Goal: Task Accomplishment & Management: Manage account settings

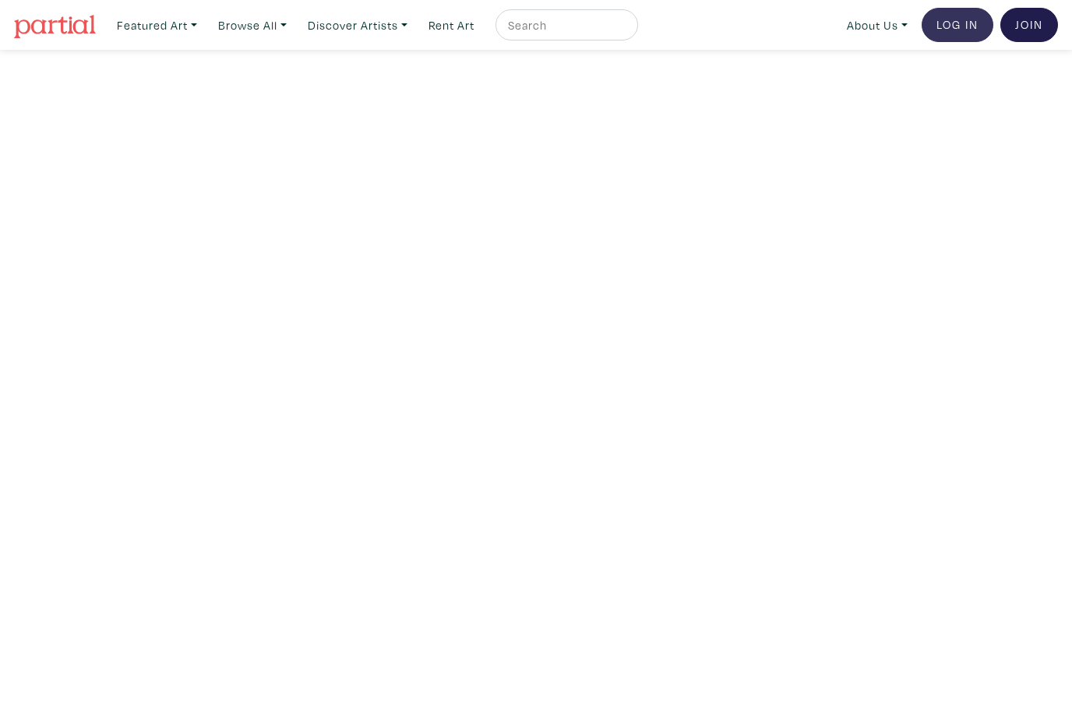
click at [958, 30] on link "Log In" at bounding box center [957, 25] width 72 height 34
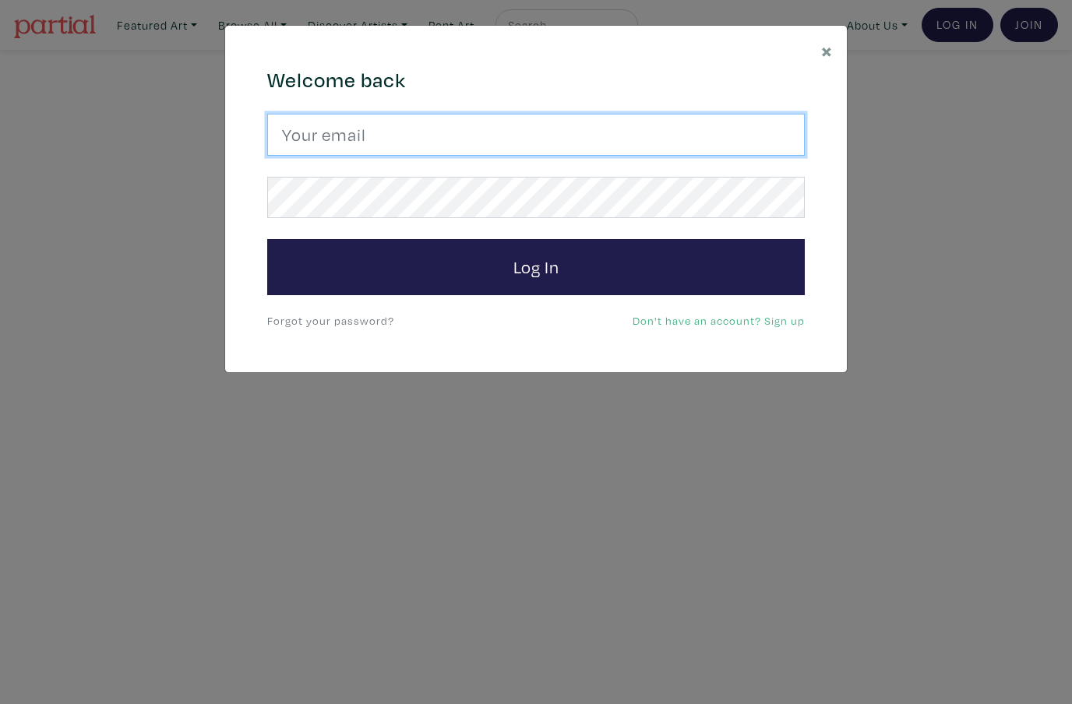
click at [673, 140] on input "email" at bounding box center [535, 135] width 537 height 42
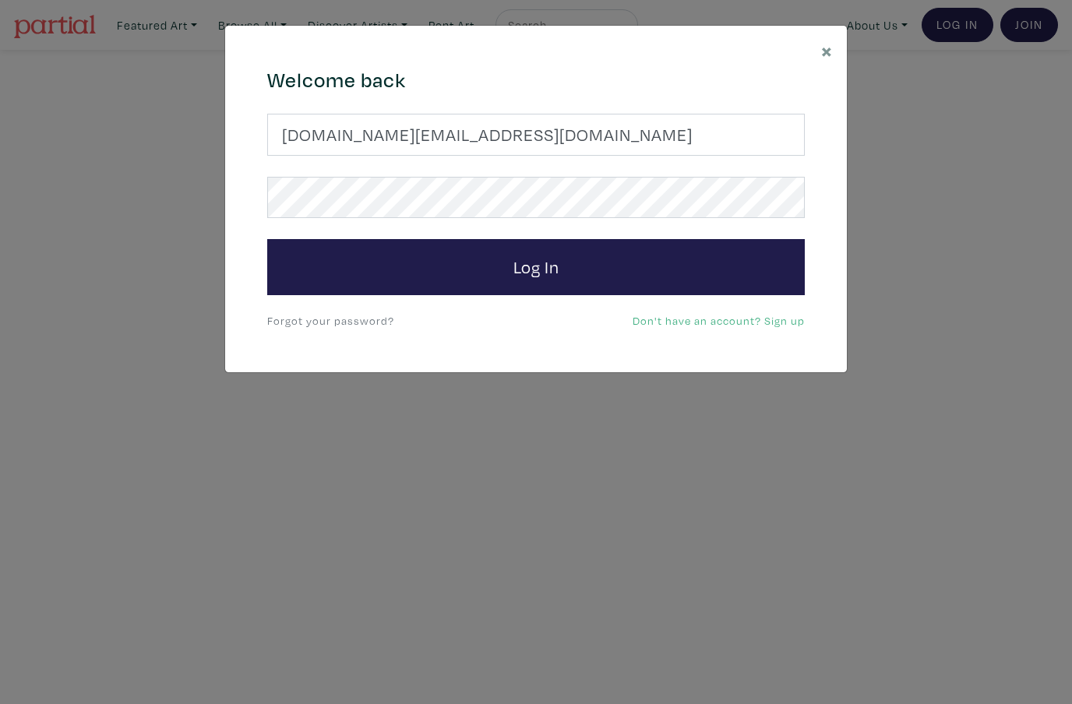
type input "elleesy.art@gmail.com"
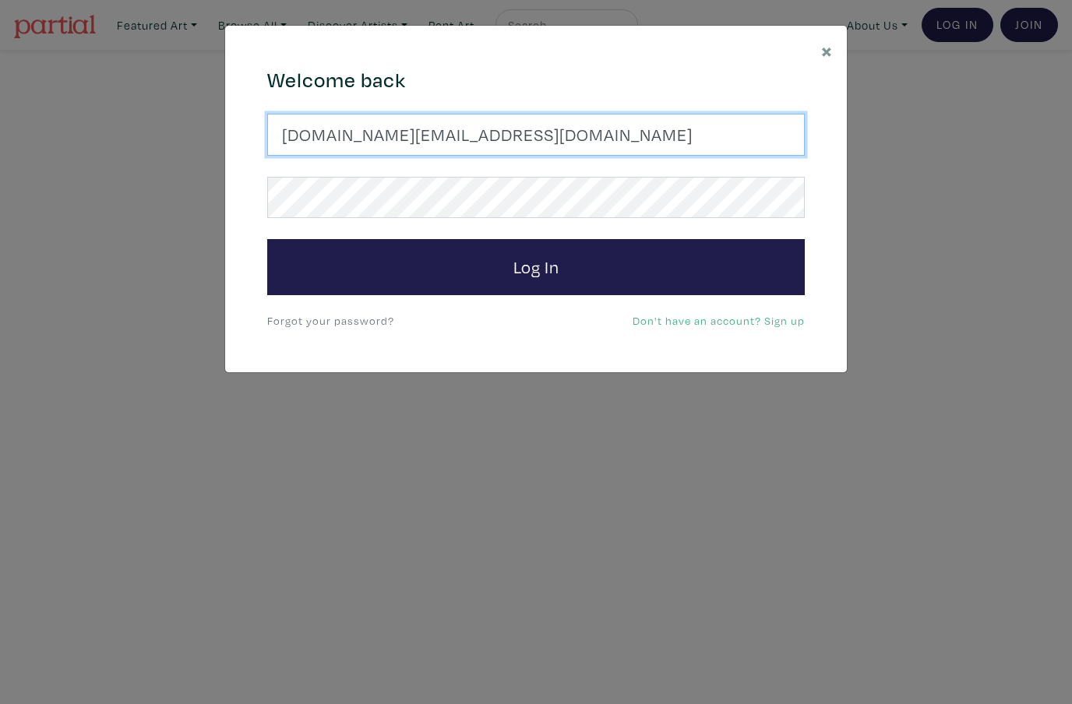
click at [536, 266] on button "Log In" at bounding box center [535, 267] width 537 height 56
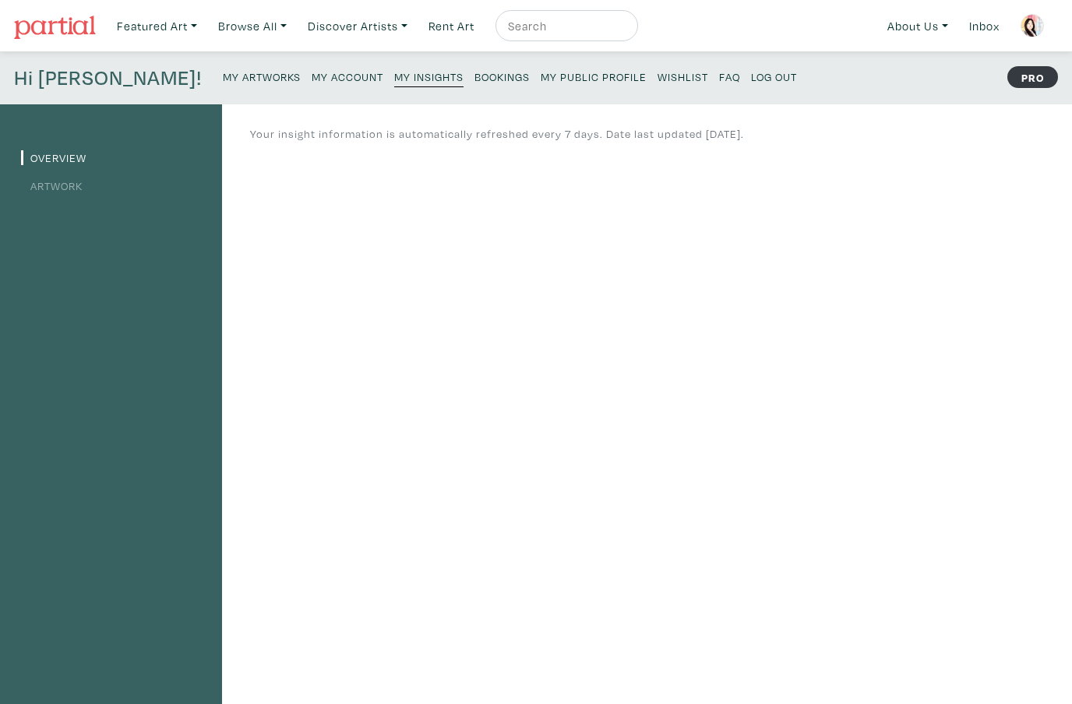
click at [474, 80] on small "Bookings" at bounding box center [501, 76] width 55 height 15
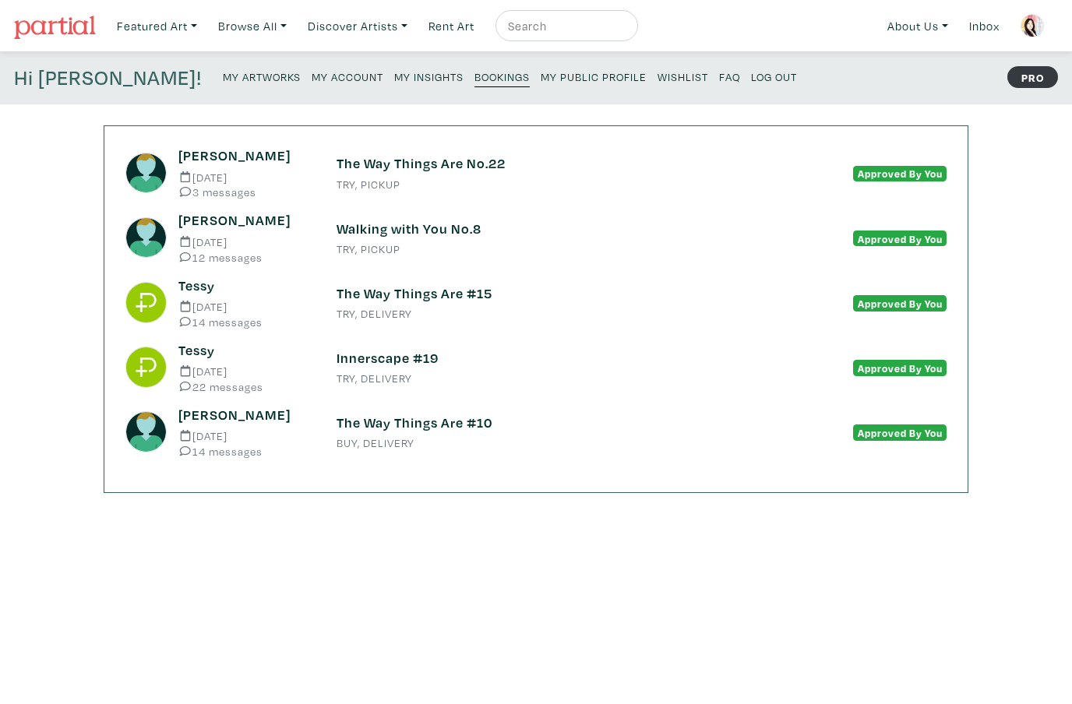
click at [457, 160] on h6 "The Way Things Are No.22" at bounding box center [535, 163] width 399 height 17
click at [426, 224] on h6 "Walking with You No.8" at bounding box center [535, 228] width 399 height 17
click at [469, 165] on h6 "The Way Things Are No.22" at bounding box center [535, 163] width 399 height 17
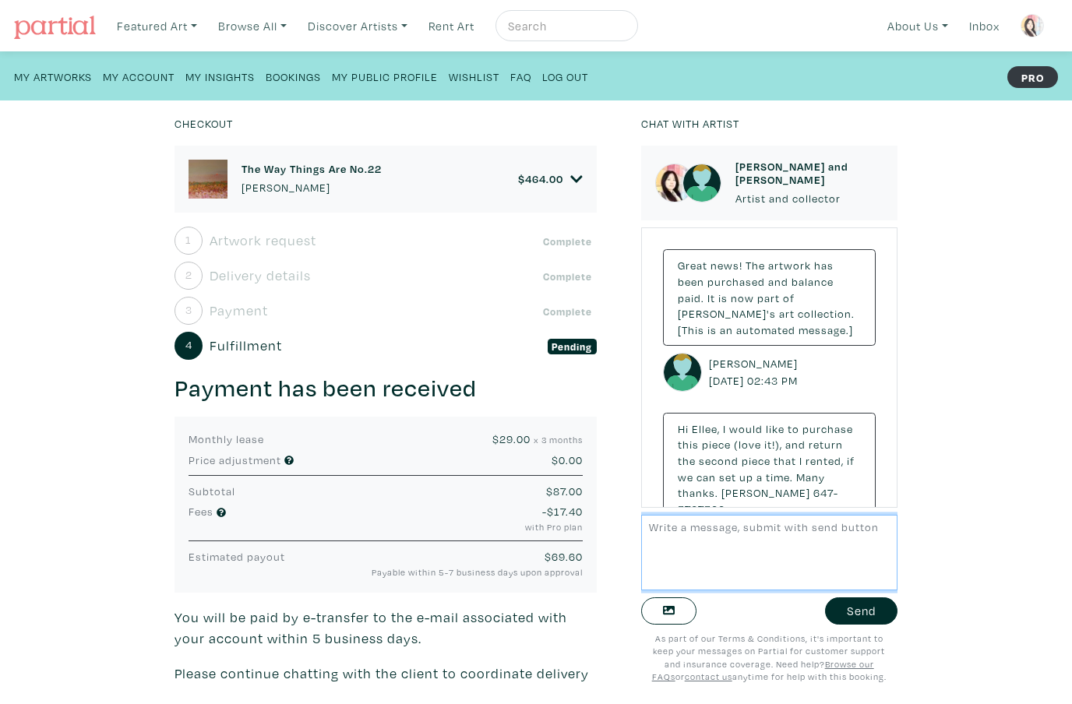
scroll to position [259, 0]
